Goal: Communication & Community: Answer question/provide support

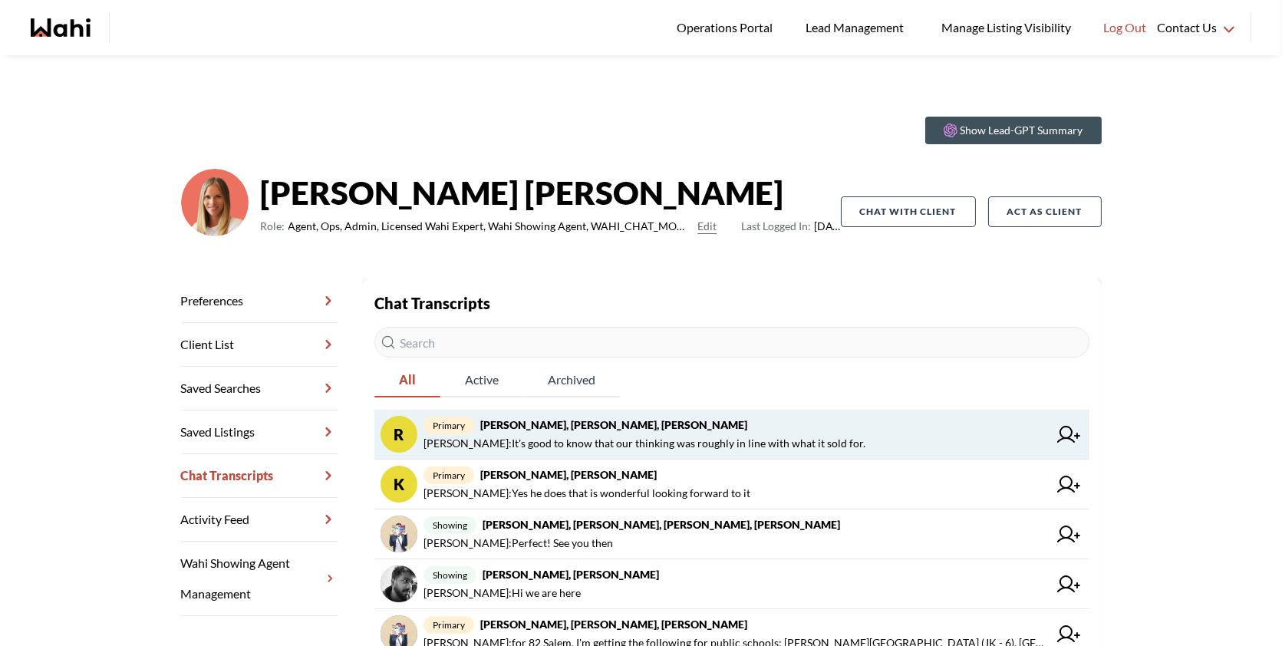
click at [867, 420] on span "primary [PERSON_NAME], [PERSON_NAME], [PERSON_NAME]" at bounding box center [735, 425] width 624 height 18
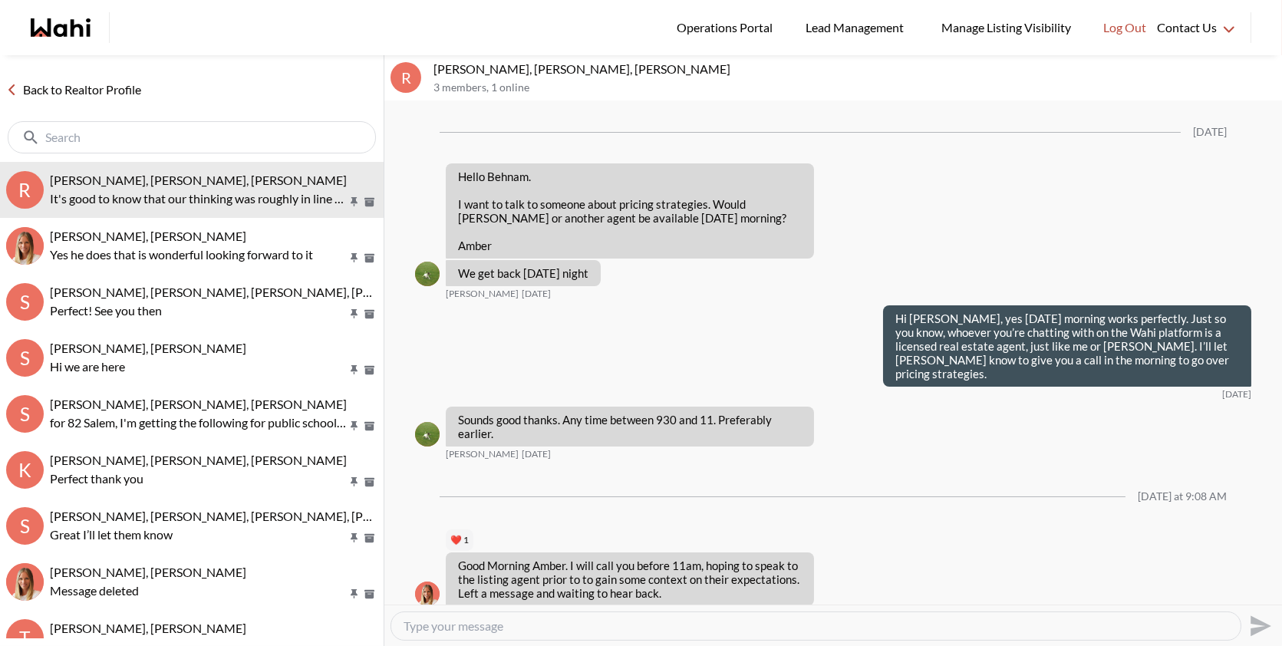
scroll to position [2151, 0]
